Goal: Task Accomplishment & Management: Complete application form

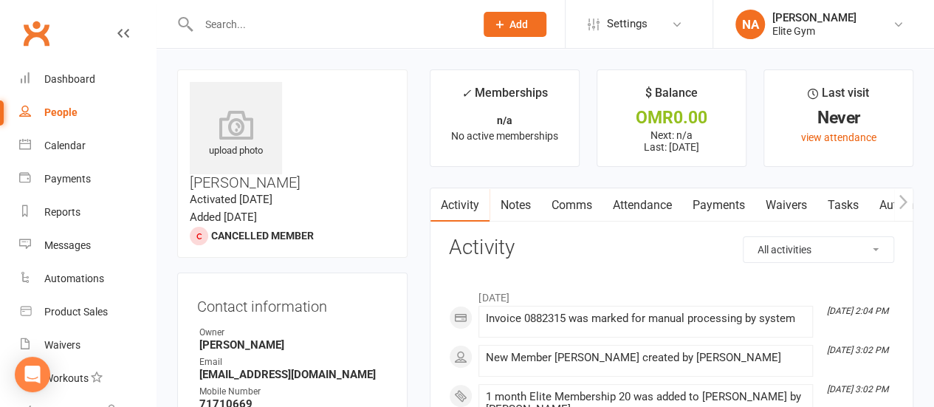
click at [517, 19] on span "Add" at bounding box center [518, 24] width 18 height 12
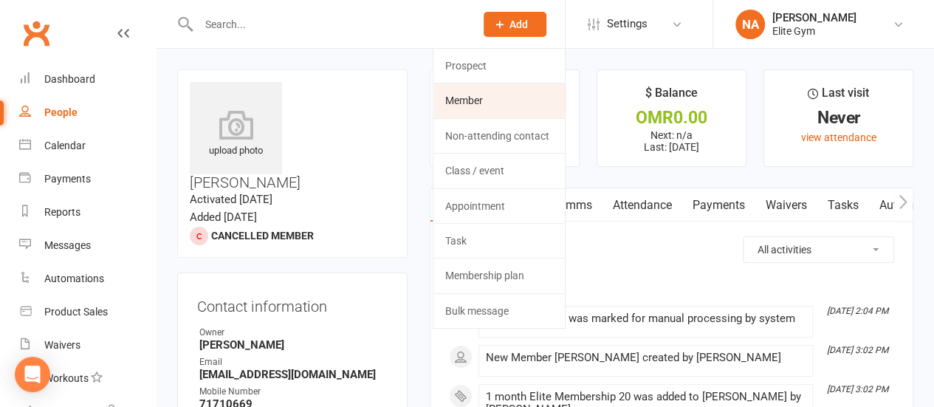
click at [489, 101] on link "Member" at bounding box center [498, 100] width 131 height 34
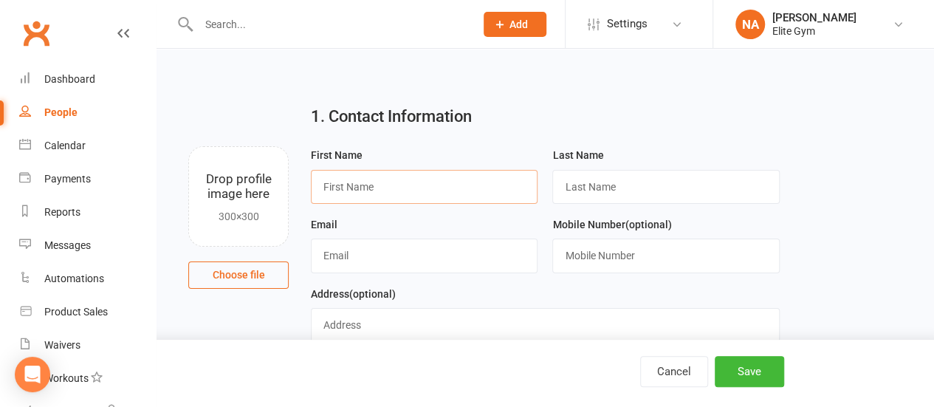
click at [392, 191] on input "text" at bounding box center [424, 187] width 227 height 34
type input "ه"
type input "imran"
click at [591, 185] on input "text" at bounding box center [665, 187] width 227 height 34
type input "[DEMOGRAPHIC_DATA]"
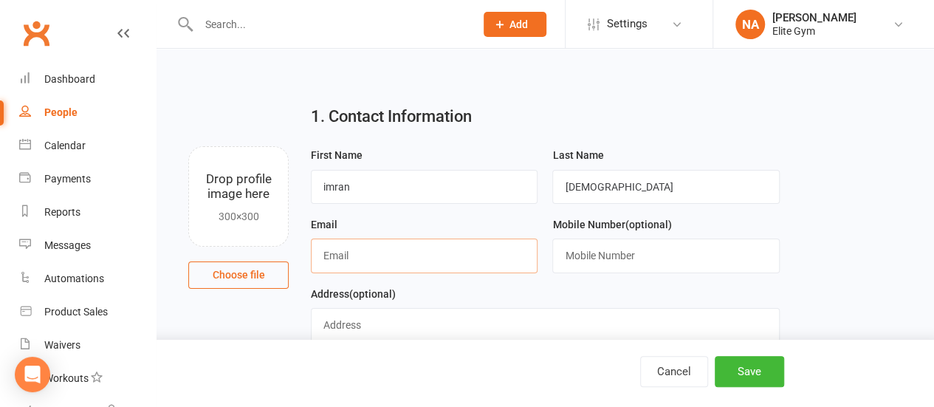
click at [371, 252] on input "text" at bounding box center [424, 255] width 227 height 34
type input "[EMAIL_ADDRESS][DOMAIN_NAME]"
type input "95738976"
type input "bousher"
drag, startPoint x: 622, startPoint y: 252, endPoint x: 528, endPoint y: 249, distance: 93.8
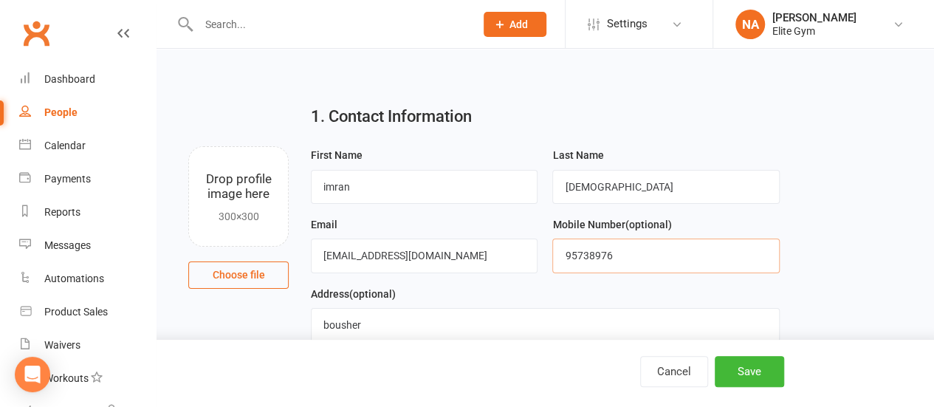
click at [594, 252] on input "95738976" at bounding box center [665, 255] width 227 height 34
click at [624, 250] on input "95738976" at bounding box center [665, 255] width 227 height 34
drag, startPoint x: 620, startPoint y: 251, endPoint x: 540, endPoint y: 237, distance: 80.9
click at [540, 237] on form "First Name [PERSON_NAME] Last Name indian Email [EMAIL_ADDRESS][DOMAIN_NAME] Mo…" at bounding box center [544, 319] width 483 height 346
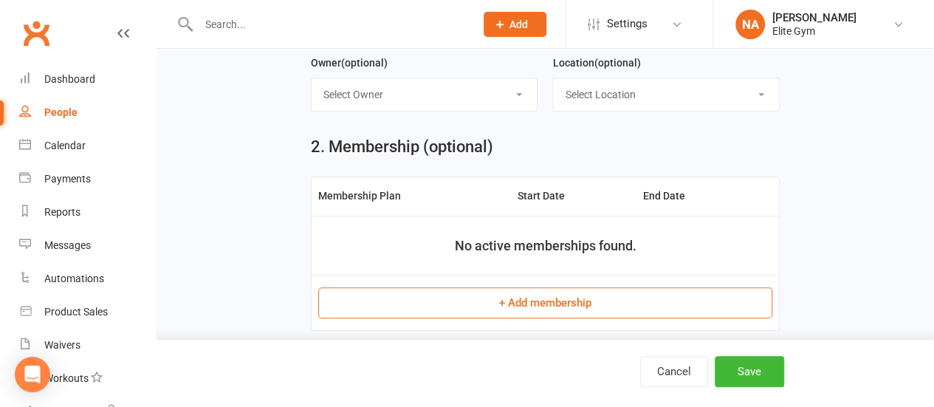
scroll to position [443, 0]
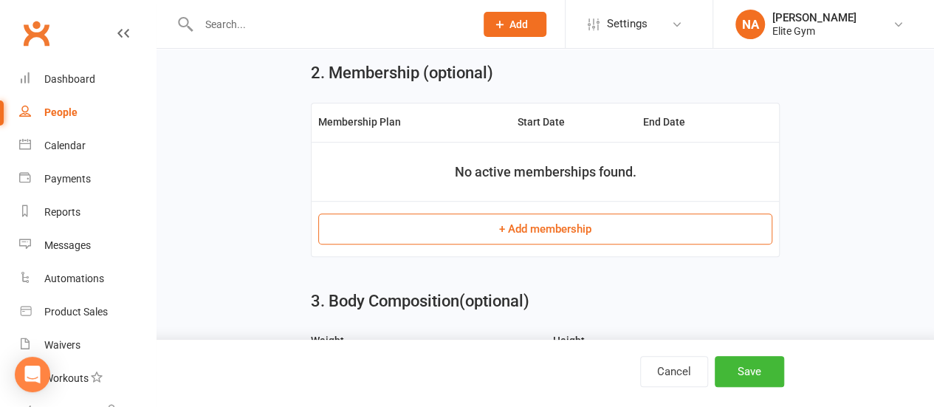
type input "79121586"
click at [530, 231] on button "+ Add membership" at bounding box center [545, 228] width 454 height 31
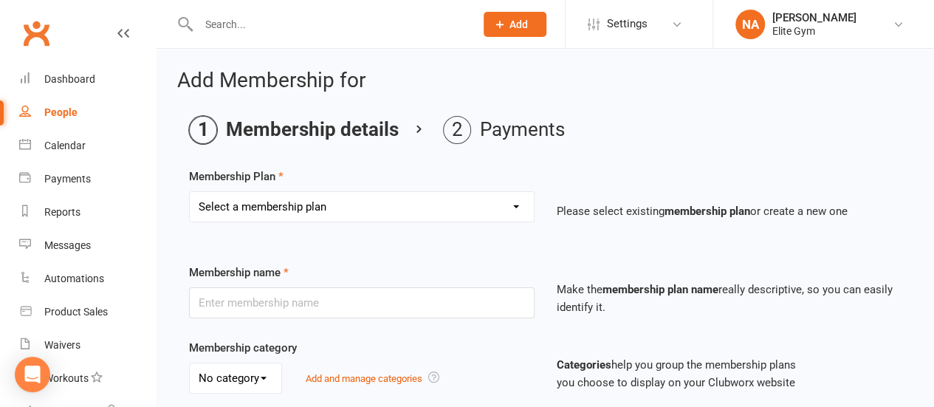
click at [385, 204] on select "Select a membership plan Create new Membership Plan 1 year Elite Membership 6 m…" at bounding box center [362, 207] width 344 height 30
select select "3"
click at [190, 192] on select "Select a membership plan Create new Membership Plan 1 year Elite Membership 6 m…" at bounding box center [362, 207] width 344 height 30
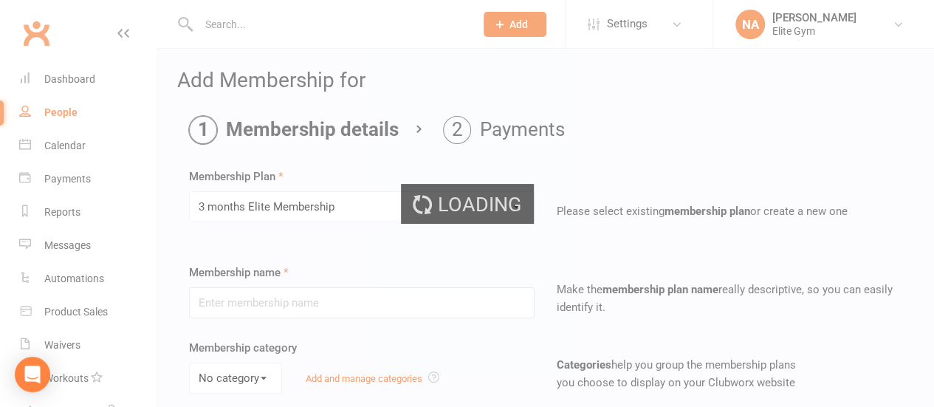
type input "3 months Elite Membership"
select select "0"
type input "3"
select select "2"
type input "0"
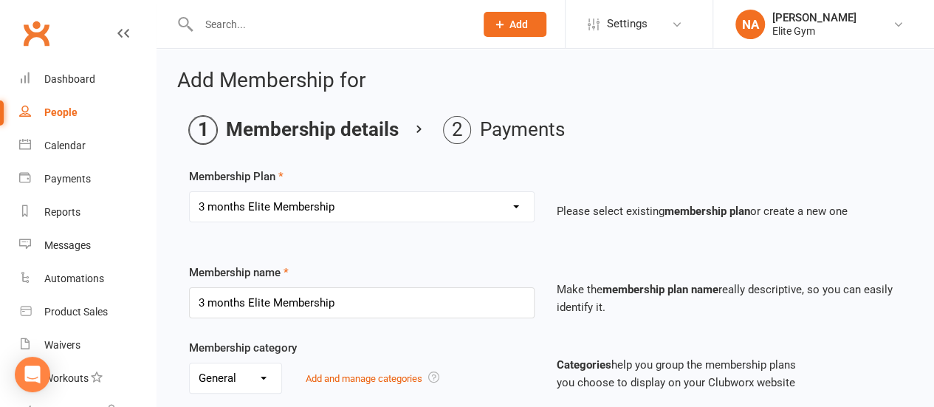
type input "[DATE]"
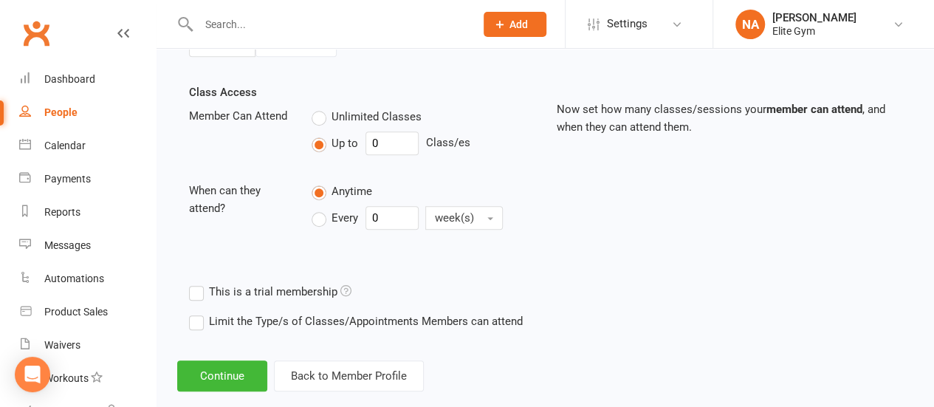
scroll to position [509, 0]
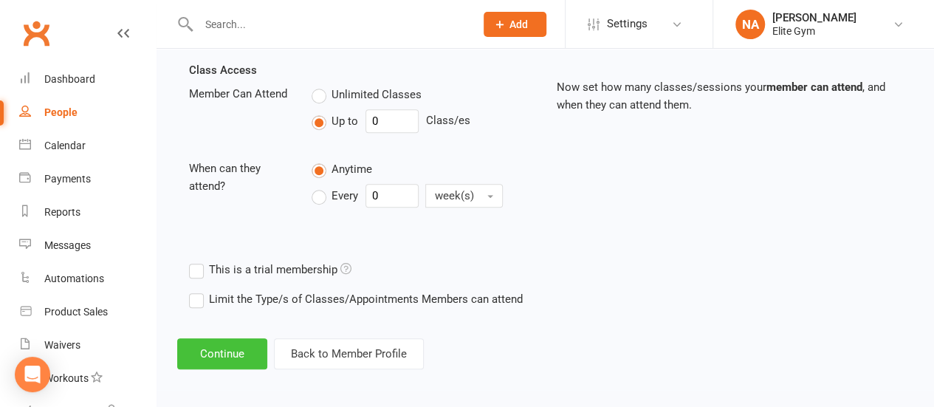
click at [229, 354] on button "Continue" at bounding box center [222, 353] width 90 height 31
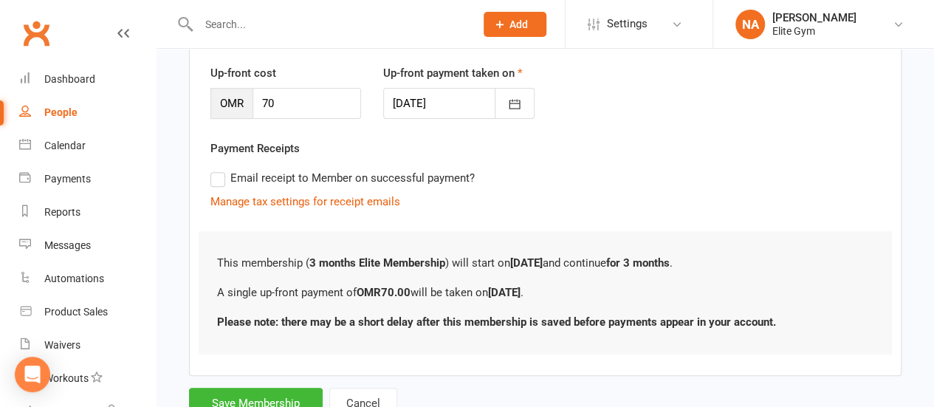
scroll to position [221, 0]
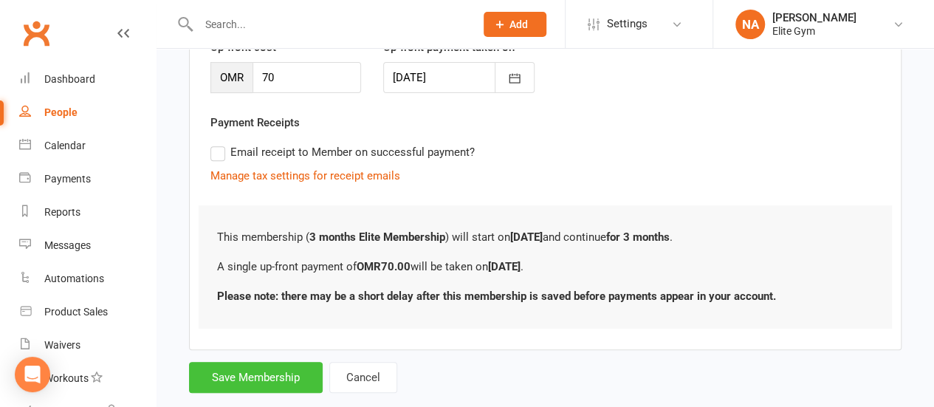
click at [247, 379] on button "Save Membership" at bounding box center [256, 377] width 134 height 31
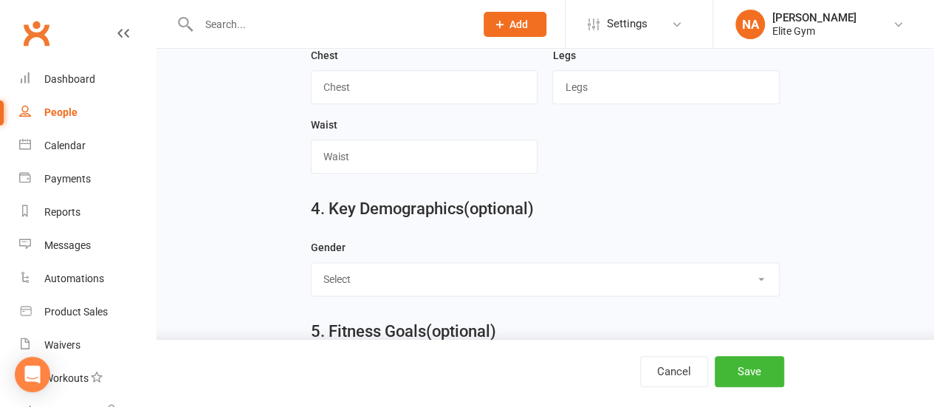
scroll to position [858, 0]
click at [413, 262] on select "Select [DEMOGRAPHIC_DATA] [DEMOGRAPHIC_DATA]" at bounding box center [544, 278] width 467 height 32
select select "[DEMOGRAPHIC_DATA]"
click at [311, 262] on select "Select [DEMOGRAPHIC_DATA] [DEMOGRAPHIC_DATA]" at bounding box center [544, 278] width 467 height 32
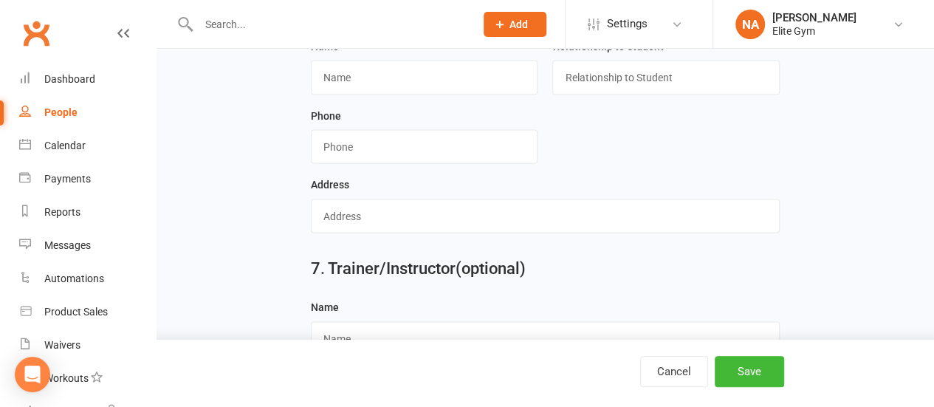
scroll to position [1402, 0]
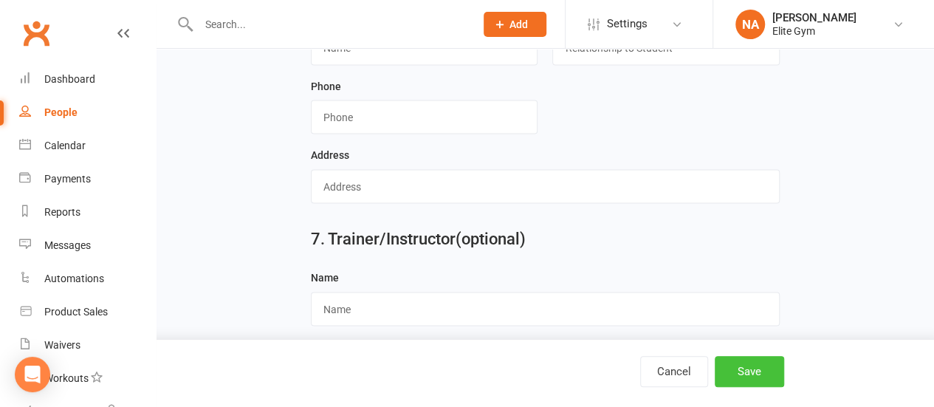
click at [748, 370] on button "Save" at bounding box center [748, 371] width 69 height 31
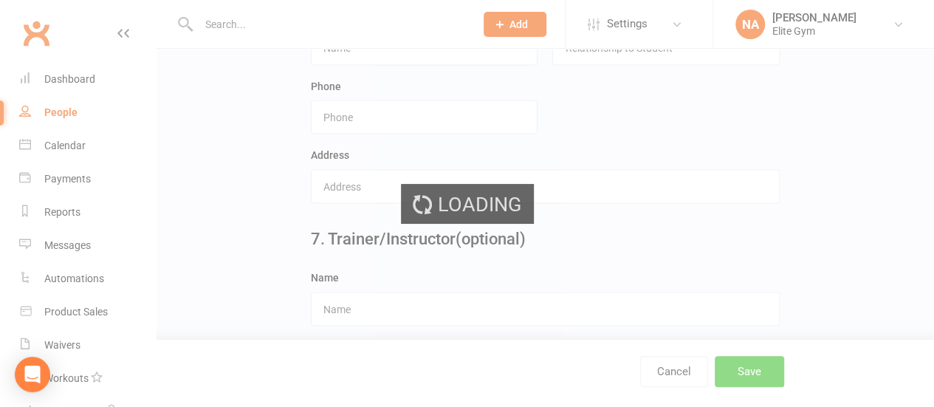
scroll to position [0, 0]
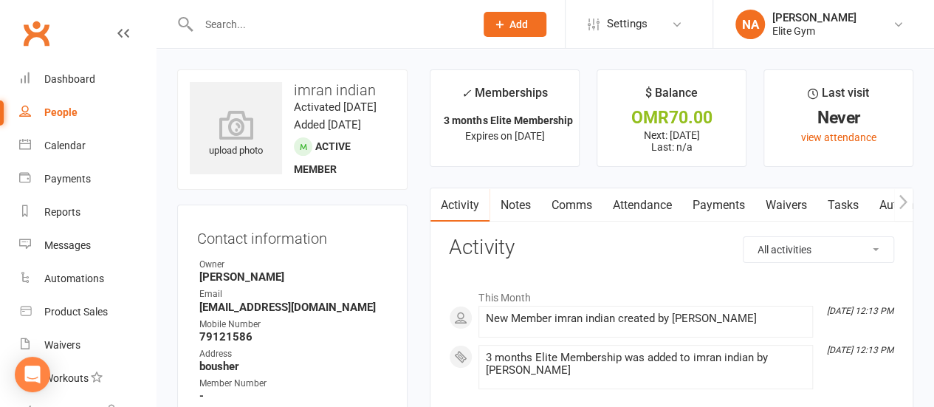
click at [297, 26] on input "text" at bounding box center [329, 24] width 271 height 21
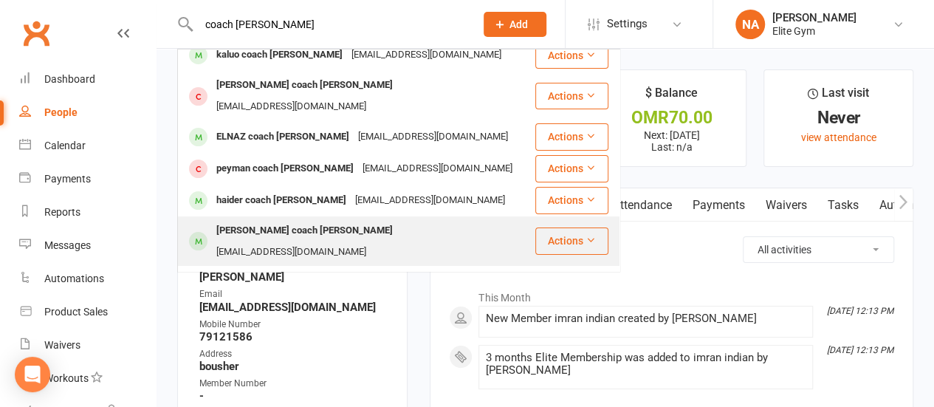
scroll to position [148, 0]
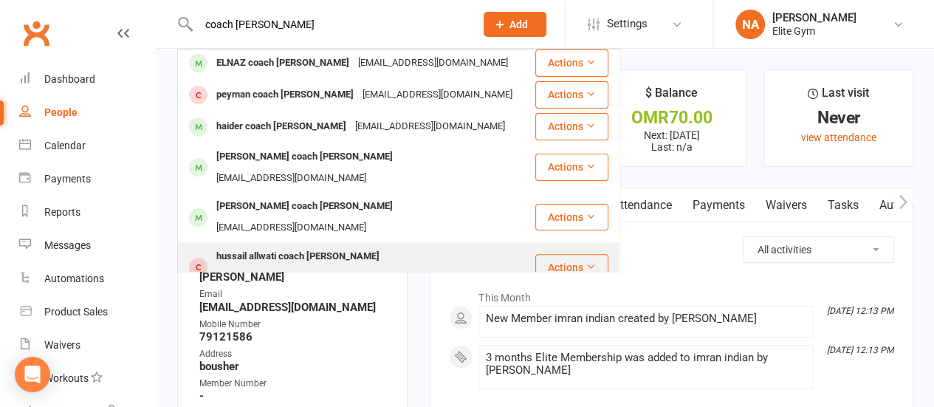
type input "coach [PERSON_NAME]"
click at [294, 246] on div "hussail allwati coach [PERSON_NAME]" at bounding box center [298, 256] width 172 height 21
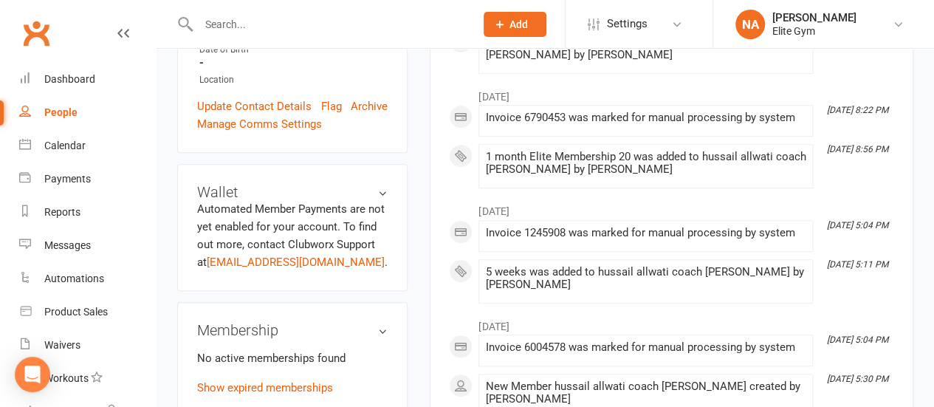
scroll to position [443, 0]
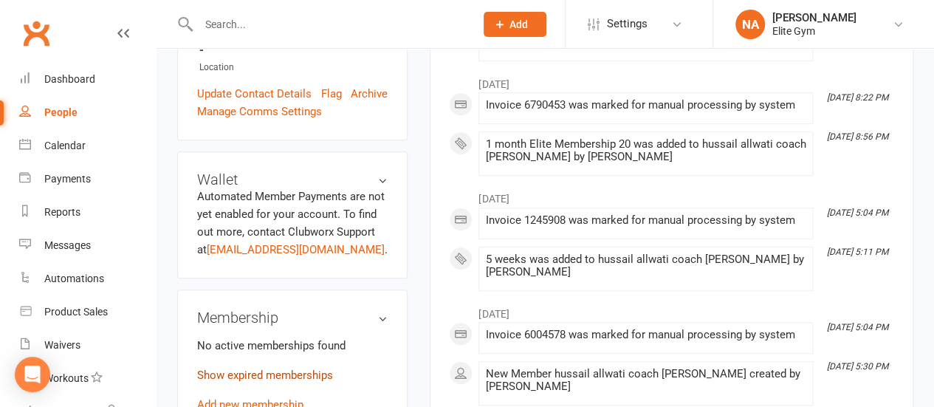
click at [242, 368] on link "Show expired memberships" at bounding box center [265, 374] width 136 height 13
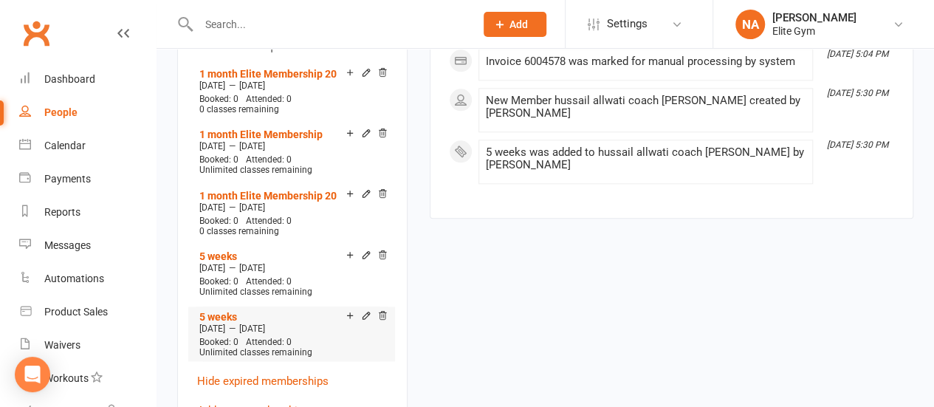
scroll to position [738, 0]
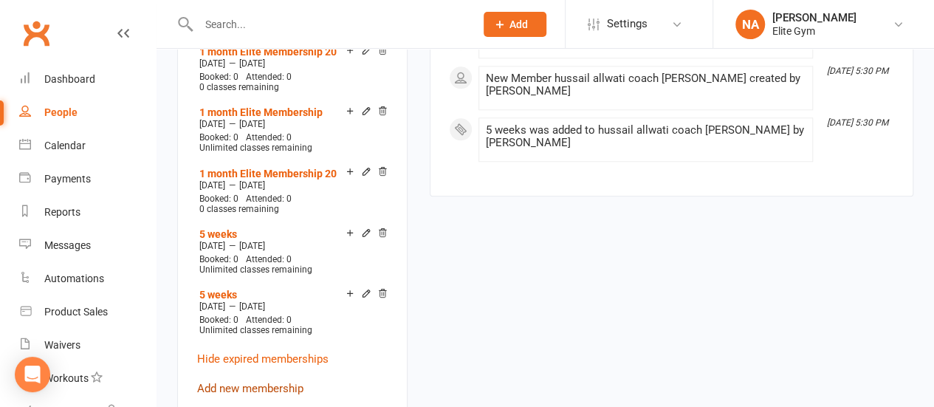
click at [247, 382] on link "Add new membership" at bounding box center [250, 388] width 106 height 13
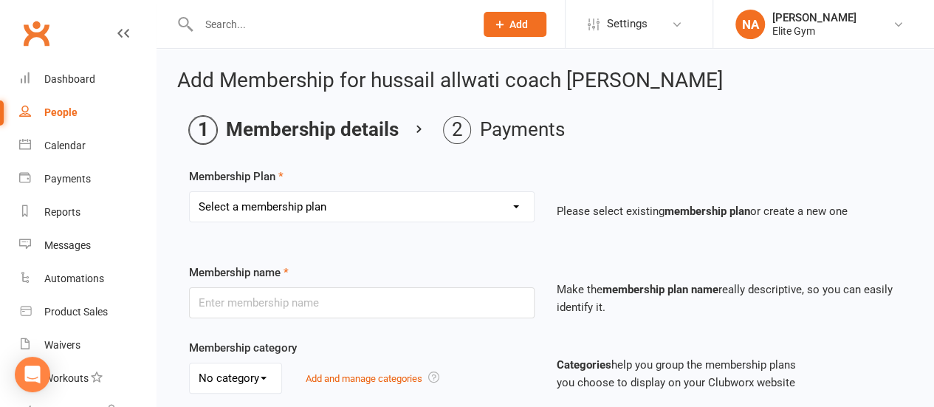
click at [298, 207] on select "Select a membership plan Create new Membership Plan 1 year Elite Membership 6 m…" at bounding box center [362, 207] width 344 height 30
select select "6"
click at [190, 192] on select "Select a membership plan Create new Membership Plan 1 year Elite Membership 6 m…" at bounding box center [362, 207] width 344 height 30
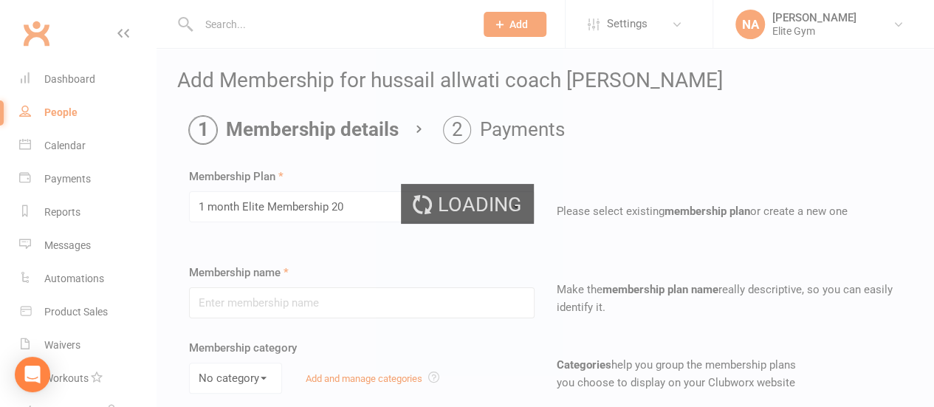
type input "1 month Elite Membership 20"
select select "0"
type input "1"
select select "2"
type input "0"
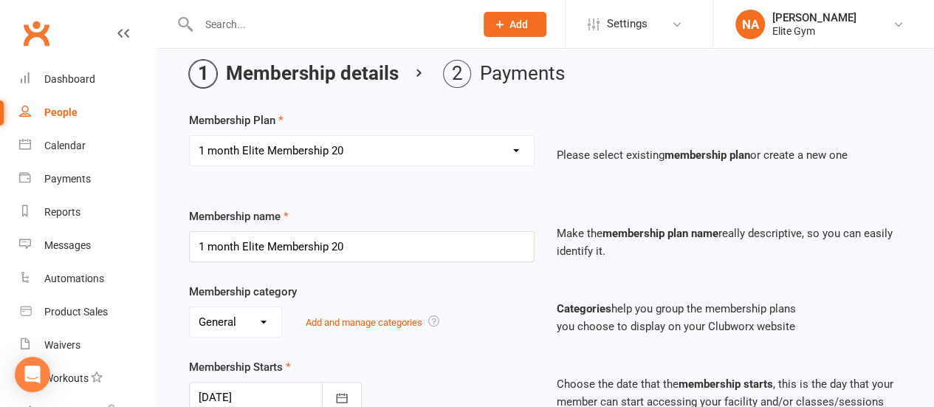
type input "[DATE]"
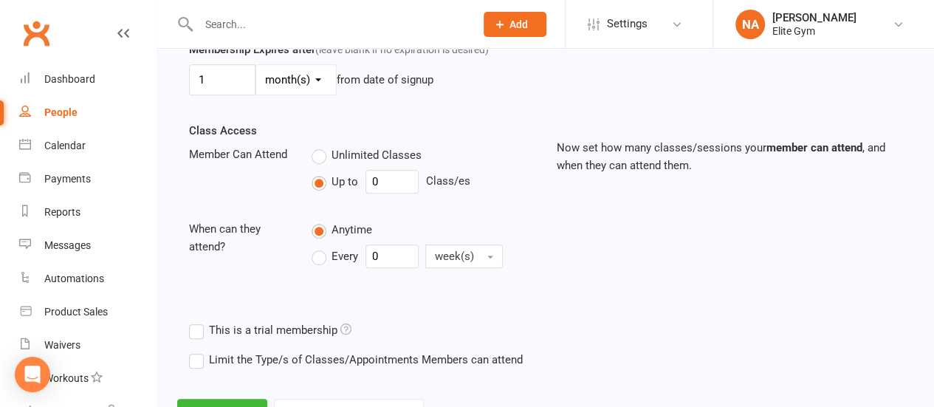
scroll to position [509, 0]
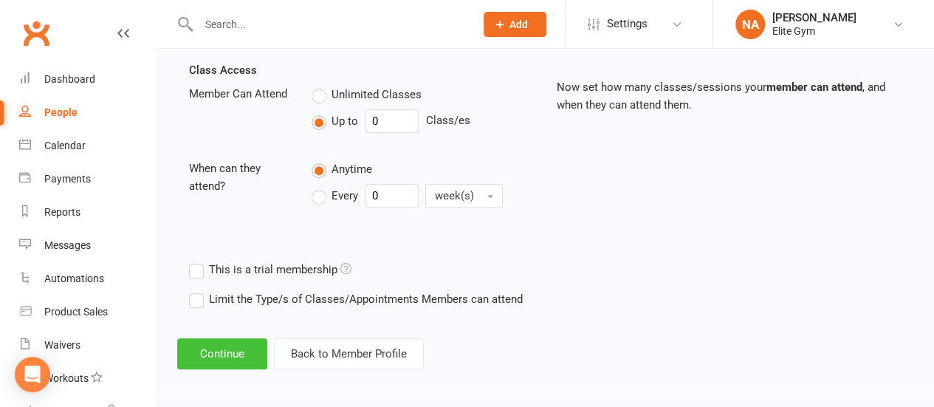
click at [230, 352] on button "Continue" at bounding box center [222, 353] width 90 height 31
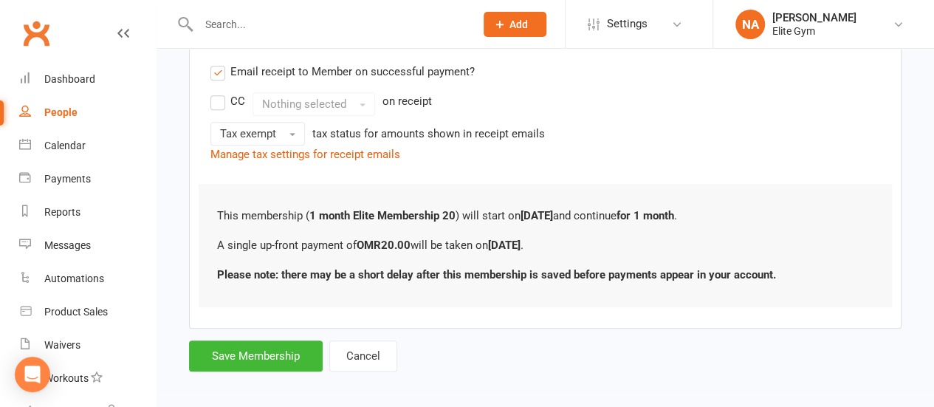
scroll to position [309, 0]
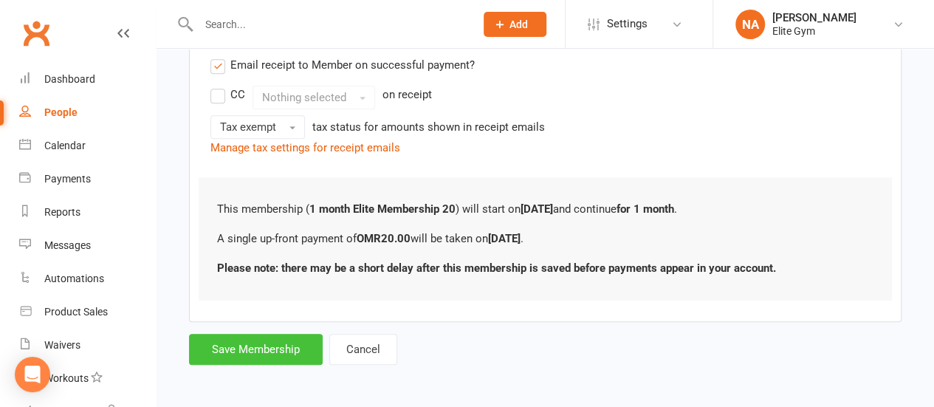
click at [255, 354] on button "Save Membership" at bounding box center [256, 349] width 134 height 31
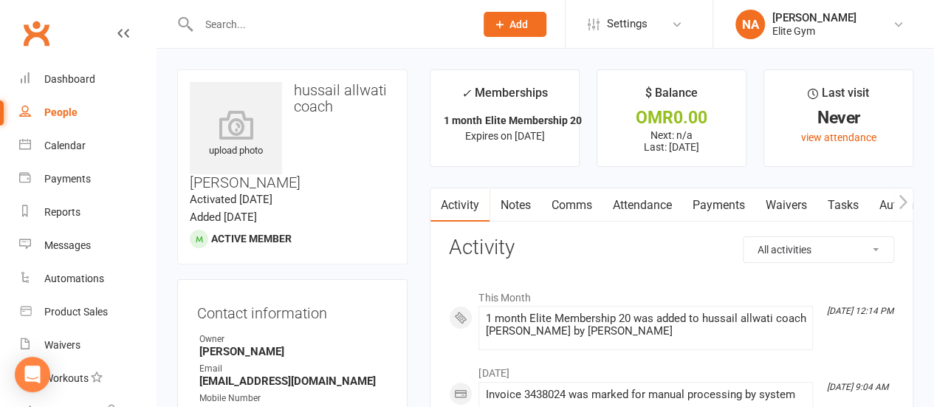
click at [316, 21] on input "text" at bounding box center [329, 24] width 271 height 21
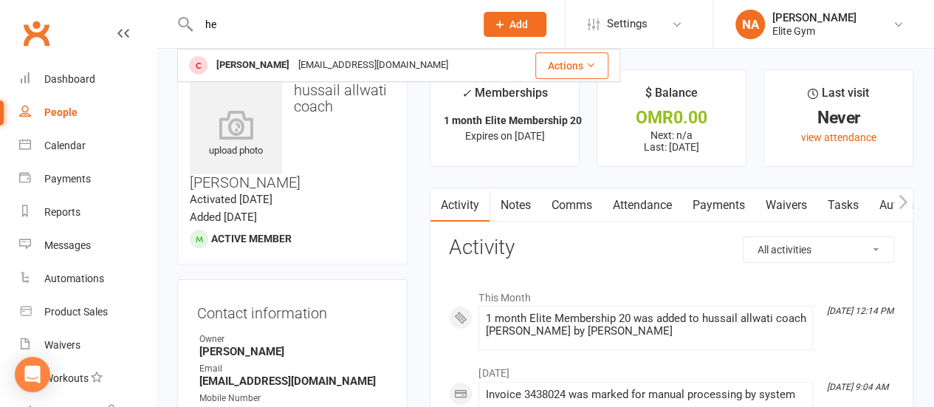
type input "h"
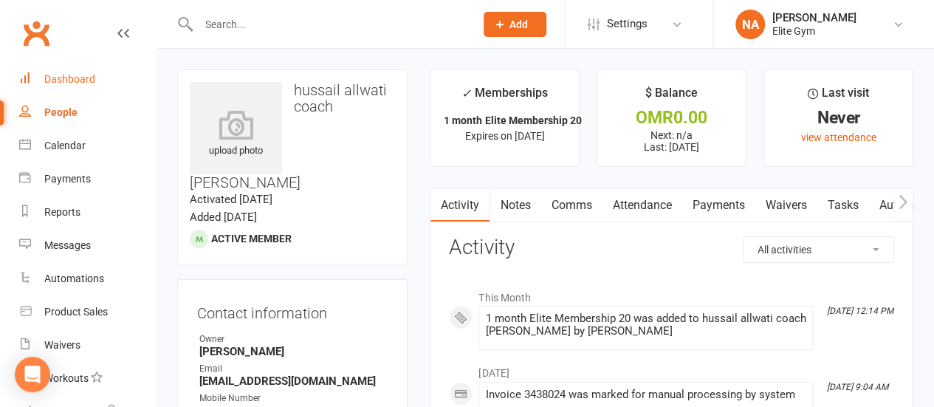
click at [83, 82] on div "Dashboard" at bounding box center [69, 79] width 51 height 12
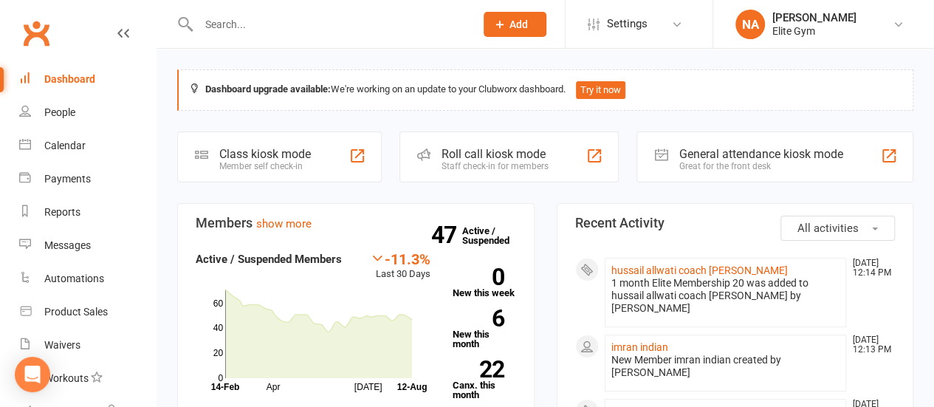
click at [297, 17] on input "text" at bounding box center [329, 24] width 271 height 21
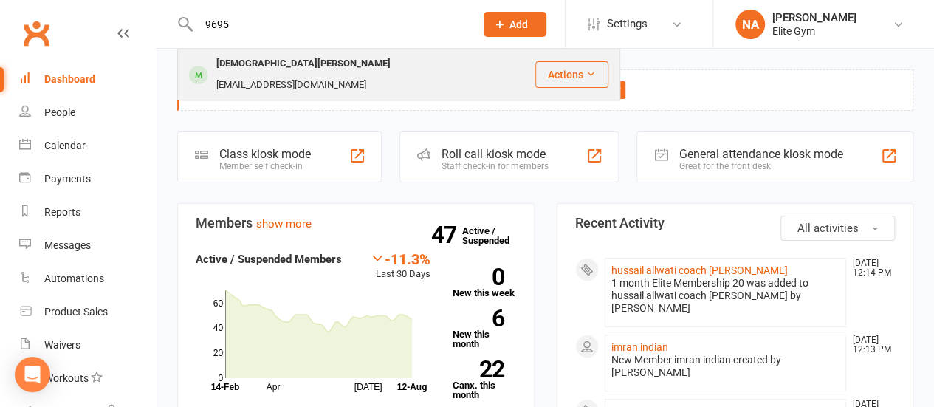
type input "9695"
click at [283, 61] on div "[DEMOGRAPHIC_DATA][PERSON_NAME]" at bounding box center [303, 63] width 183 height 21
